Goal: Task Accomplishment & Management: Complete application form

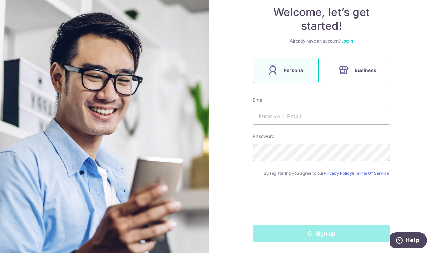
scroll to position [69, 0]
click at [307, 111] on input "text" at bounding box center [321, 116] width 137 height 17
type input "a"
paste input "[EMAIL_ADDRESS][DOMAIN_NAME]"
type input "[EMAIL_ADDRESS][DOMAIN_NAME]"
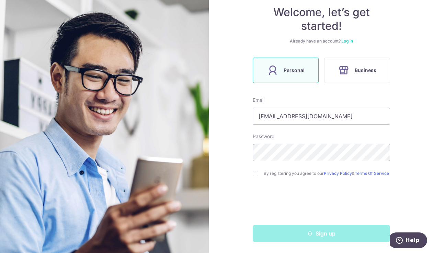
click at [254, 181] on form "Email akmontelvo777@gmail.com Password By registering you agree to our Privacy …" at bounding box center [321, 169] width 137 height 145
click at [254, 175] on div "By registering you agree to our Privacy Policy & Terms Of Service" at bounding box center [321, 173] width 137 height 8
click at [254, 173] on input "checkbox" at bounding box center [255, 173] width 5 height 5
checkbox input "true"
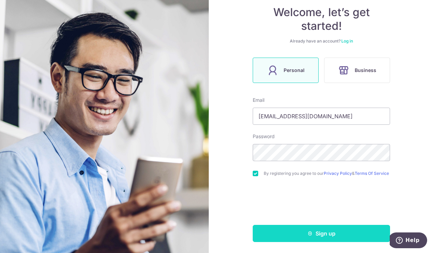
click at [295, 236] on button "Sign up" at bounding box center [321, 233] width 137 height 17
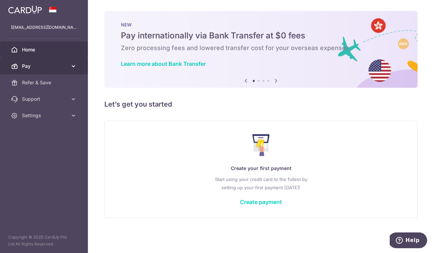
click at [67, 67] on span "Pay" at bounding box center [44, 66] width 45 height 7
click at [48, 68] on span "Pay" at bounding box center [44, 66] width 45 height 7
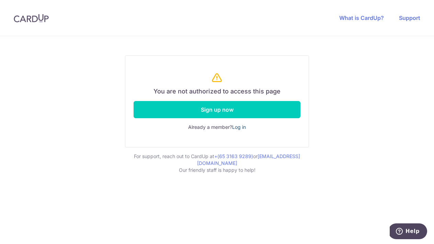
click at [240, 127] on link "Log in" at bounding box center [239, 127] width 14 height 6
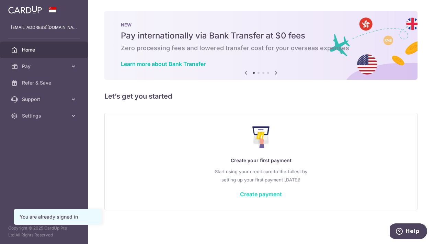
click at [259, 192] on link "Create payment" at bounding box center [261, 193] width 42 height 7
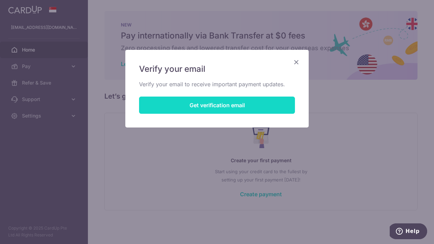
click at [231, 111] on button "Get verification email" at bounding box center [217, 104] width 156 height 17
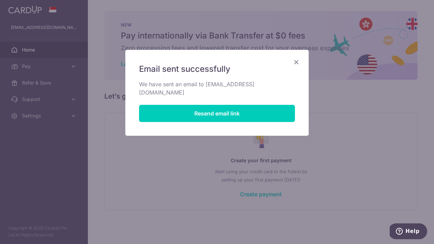
click at [371, 94] on div "Email sent successfully We have sent an email to akmontelvo777@gmail.com Resend…" at bounding box center [217, 122] width 434 height 244
click at [295, 63] on icon "Close" at bounding box center [296, 62] width 8 height 9
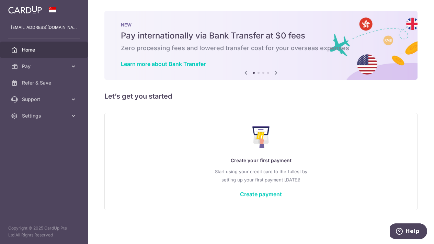
click at [249, 188] on div "Create your first payment Start using your credit card to the fullest by settin…" at bounding box center [261, 160] width 296 height 81
click at [33, 119] on span "Settings" at bounding box center [44, 115] width 45 height 7
click at [177, 128] on div "Create your first payment Start using your credit card to the fullest by settin…" at bounding box center [261, 160] width 296 height 81
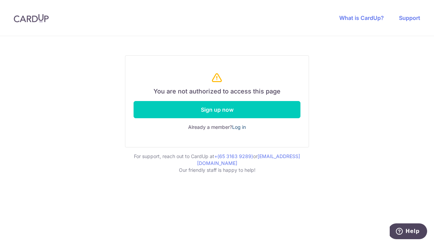
click at [240, 128] on link "Log in" at bounding box center [239, 127] width 14 height 6
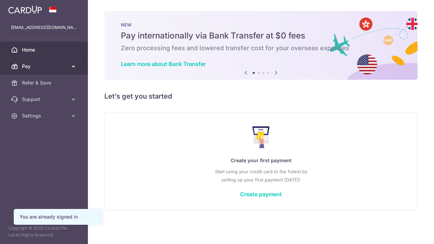
click at [68, 67] on link "Pay" at bounding box center [44, 66] width 88 height 16
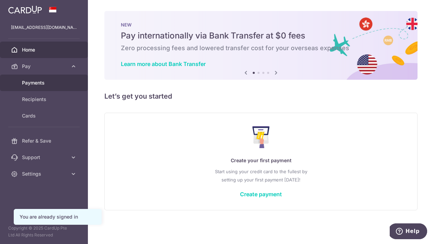
click at [65, 87] on link "Payments" at bounding box center [44, 82] width 88 height 16
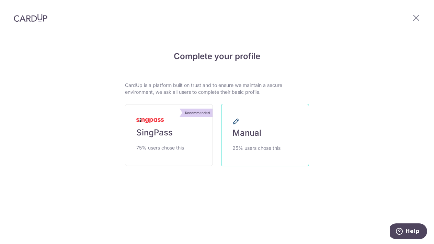
click at [250, 133] on span "Manual" at bounding box center [246, 132] width 29 height 11
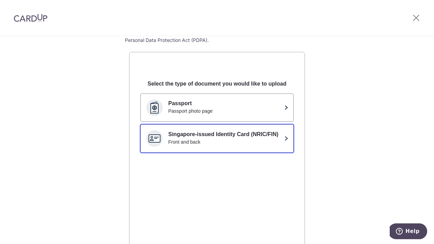
scroll to position [59, 0]
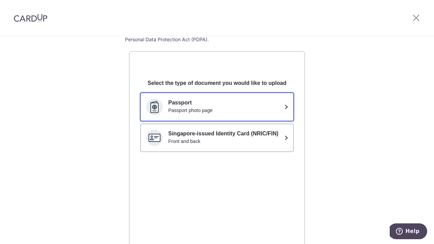
click at [252, 117] on button "Passport Passport photo page" at bounding box center [216, 107] width 153 height 28
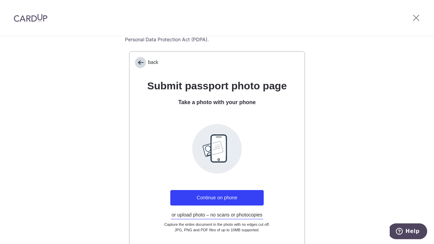
click at [141, 63] on span "back" at bounding box center [140, 62] width 11 height 11
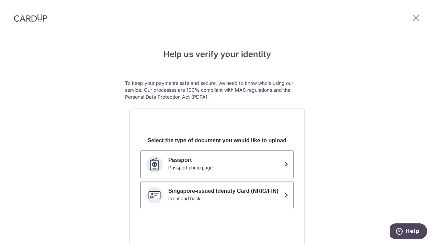
scroll to position [2, 0]
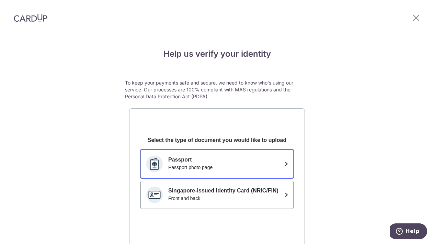
click at [263, 166] on div "Passport photo page" at bounding box center [224, 167] width 113 height 7
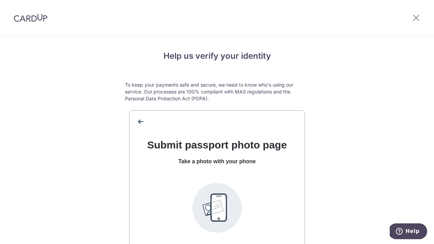
scroll to position [0, 0]
click at [144, 120] on span "back" at bounding box center [140, 121] width 11 height 11
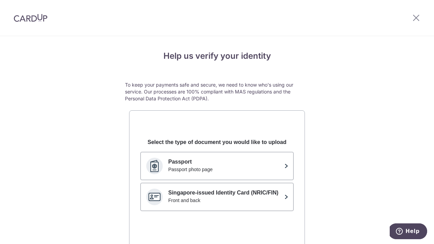
click at [75, 58] on div "Help us verify your identity To keep your payments safe and secure, we need to …" at bounding box center [217, 192] width 434 height 312
click at [418, 21] on icon at bounding box center [416, 17] width 8 height 9
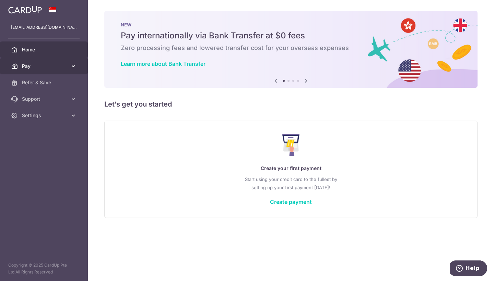
click at [72, 64] on icon at bounding box center [73, 66] width 7 height 7
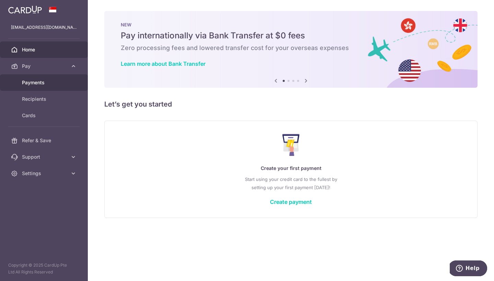
click at [62, 83] on span "Payments" at bounding box center [44, 82] width 45 height 7
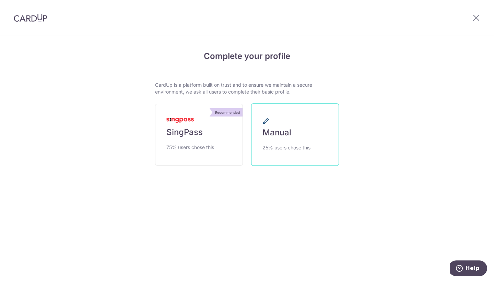
click at [295, 138] on link "Manual 25% users chose this" at bounding box center [295, 135] width 88 height 62
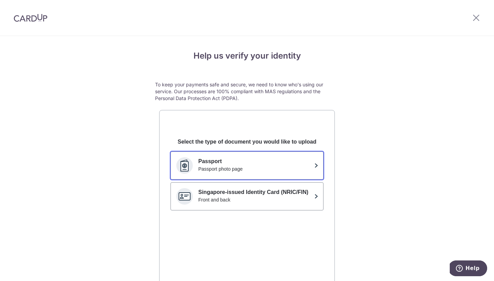
click at [309, 165] on p "Passport" at bounding box center [254, 161] width 113 height 8
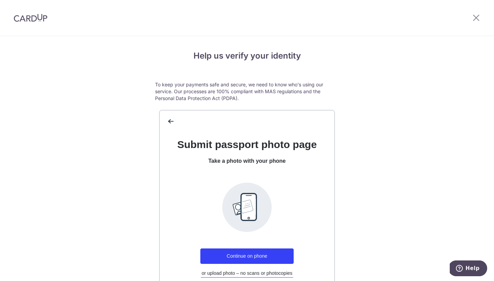
click at [81, 63] on div "Help us verify your identity To keep your payments safe and secure, we need to …" at bounding box center [247, 192] width 494 height 312
